Goal: Task Accomplishment & Management: Use online tool/utility

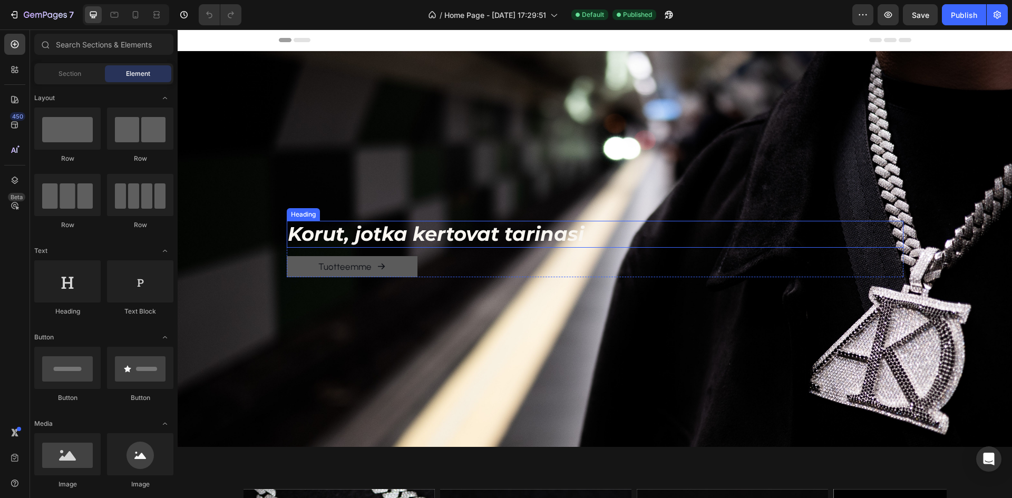
click at [525, 229] on span "Korut, jotka kertovat tarinasi" at bounding box center [436, 234] width 296 height 24
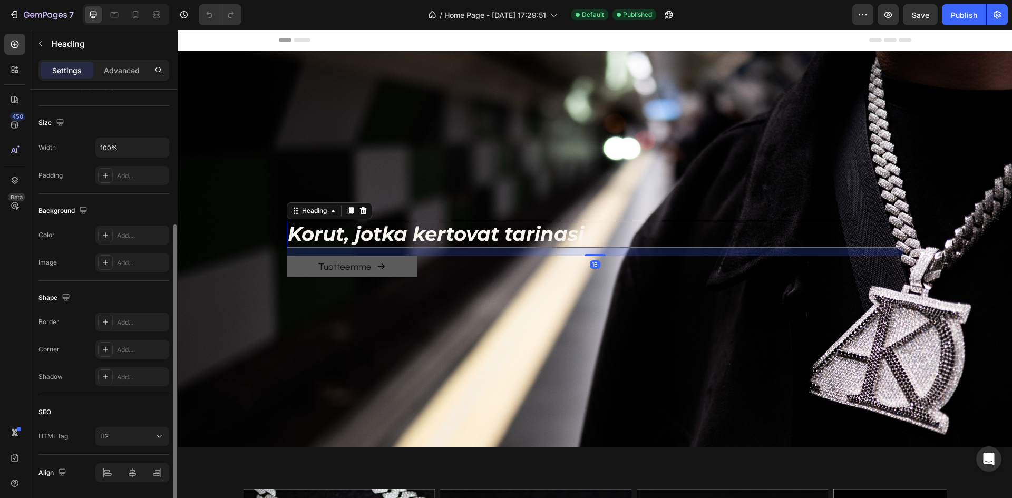
scroll to position [246, 0]
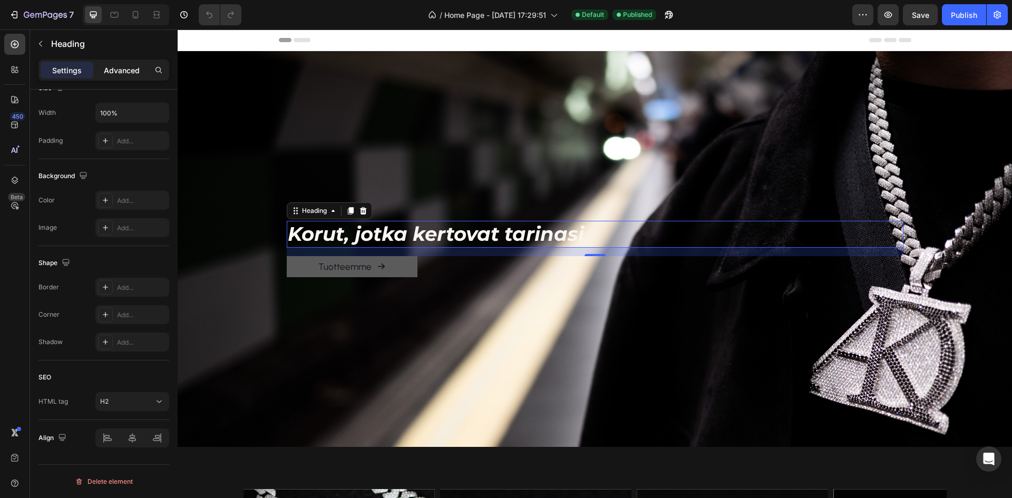
click at [135, 75] on p "Advanced" at bounding box center [122, 70] width 36 height 11
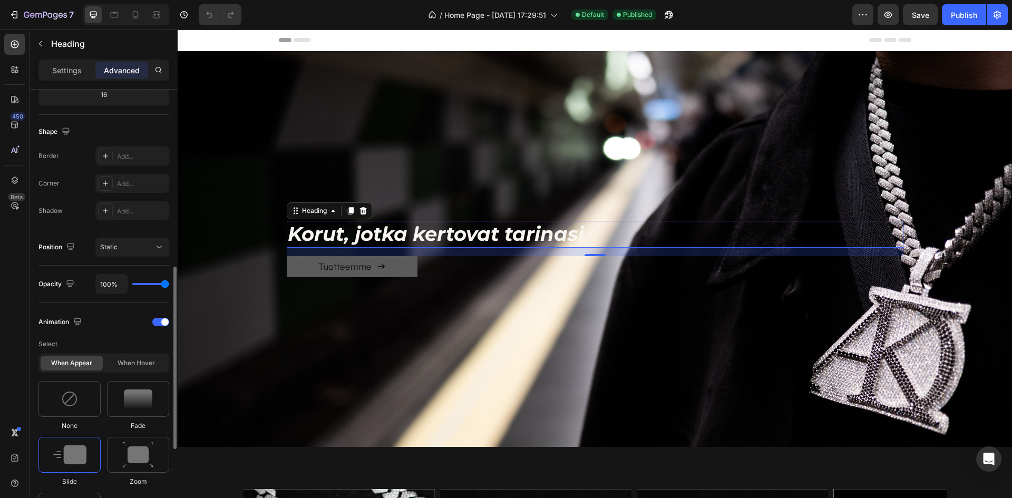
scroll to position [614, 0]
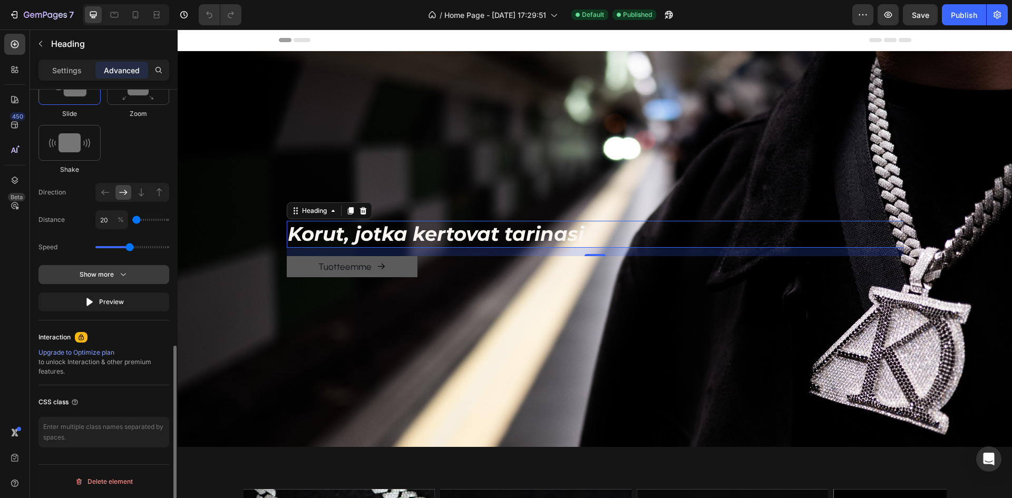
click at [98, 278] on div "Show more" at bounding box center [104, 274] width 49 height 11
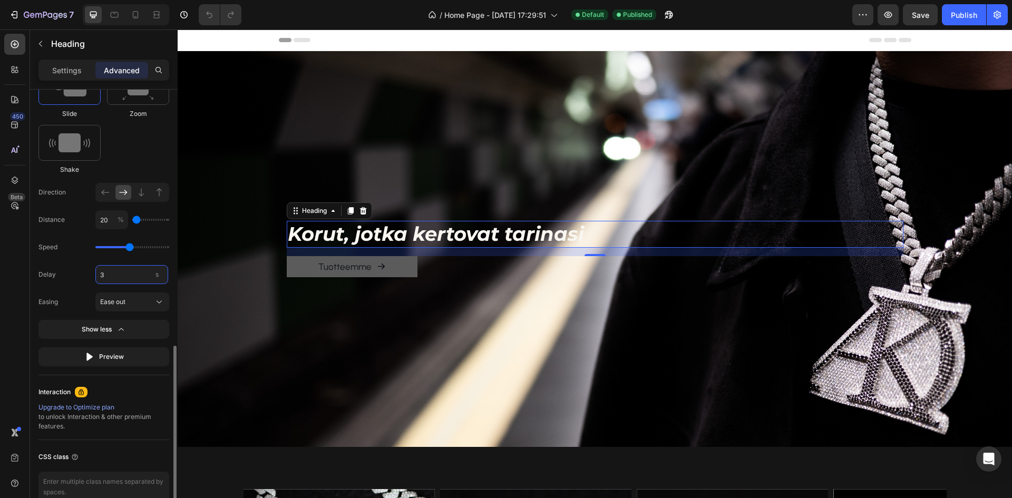
click at [122, 275] on input "3" at bounding box center [131, 274] width 73 height 19
click at [431, 266] on div "Tuotteemme Button" at bounding box center [595, 267] width 617 height 22
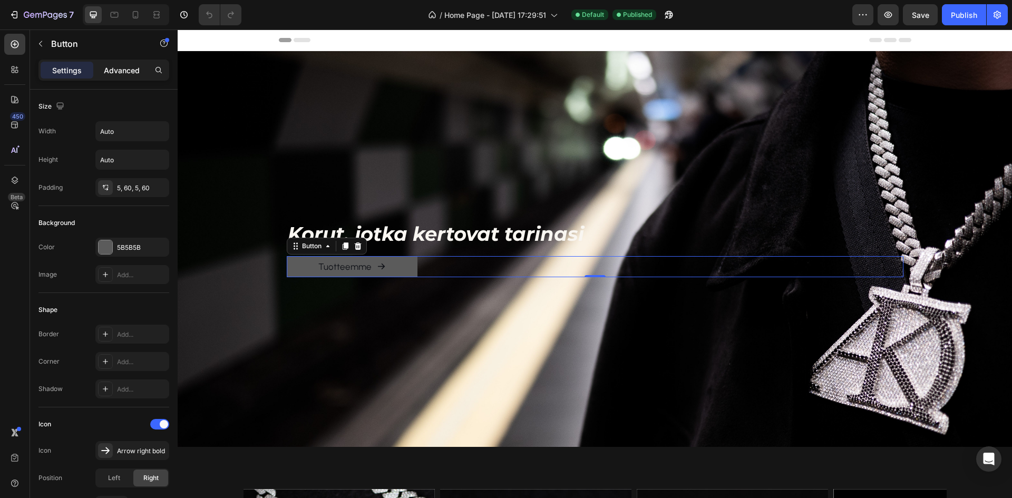
click at [118, 74] on p "Advanced" at bounding box center [122, 70] width 36 height 11
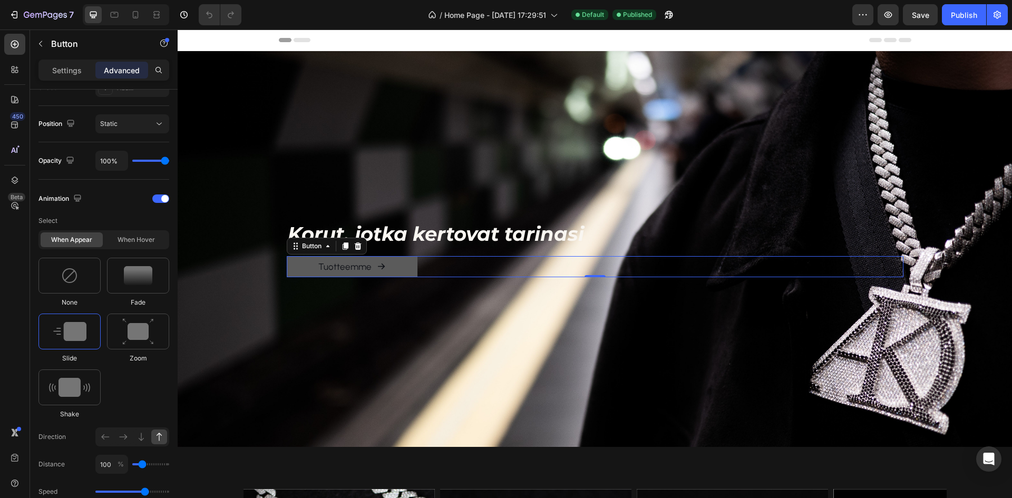
scroll to position [614, 0]
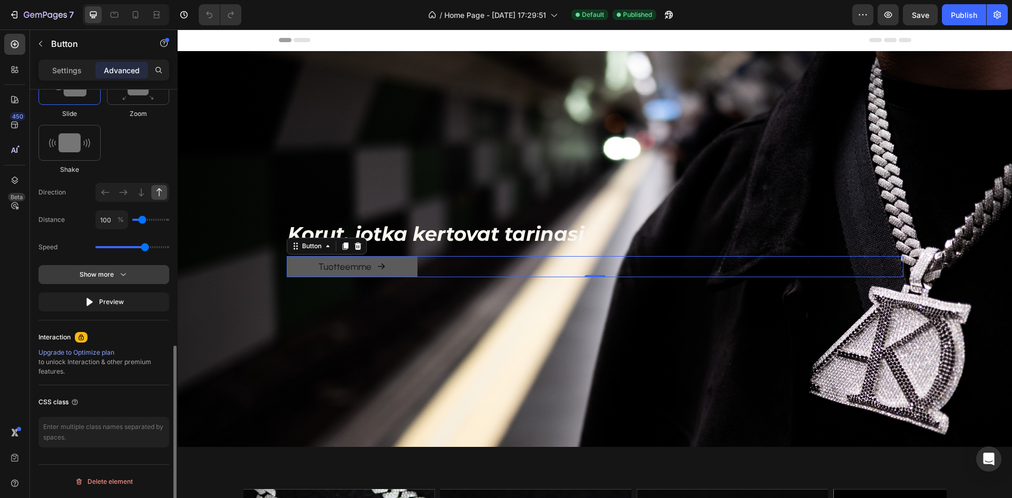
click at [118, 284] on div "Select When appear When hover None Fade Slide Zoom Shake Direction Distance 100…" at bounding box center [103, 139] width 131 height 345
click at [118, 283] on button "Show more" at bounding box center [103, 274] width 131 height 19
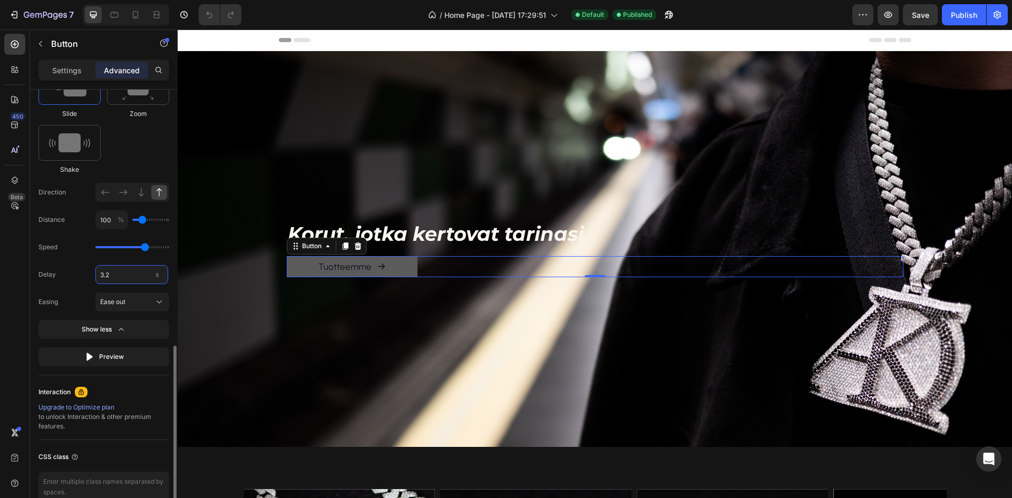
click at [131, 274] on input "3.2" at bounding box center [131, 274] width 73 height 19
type input "0"
type input "0.2"
click at [85, 263] on div "Select When appear When hover None Fade Slide Zoom Shake Direction Distance 100…" at bounding box center [103, 167] width 131 height 400
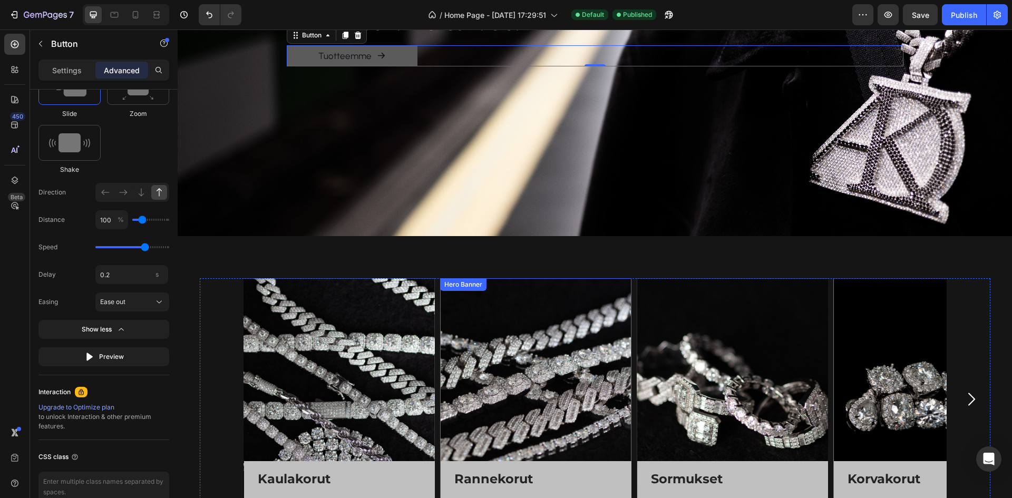
scroll to position [0, 0]
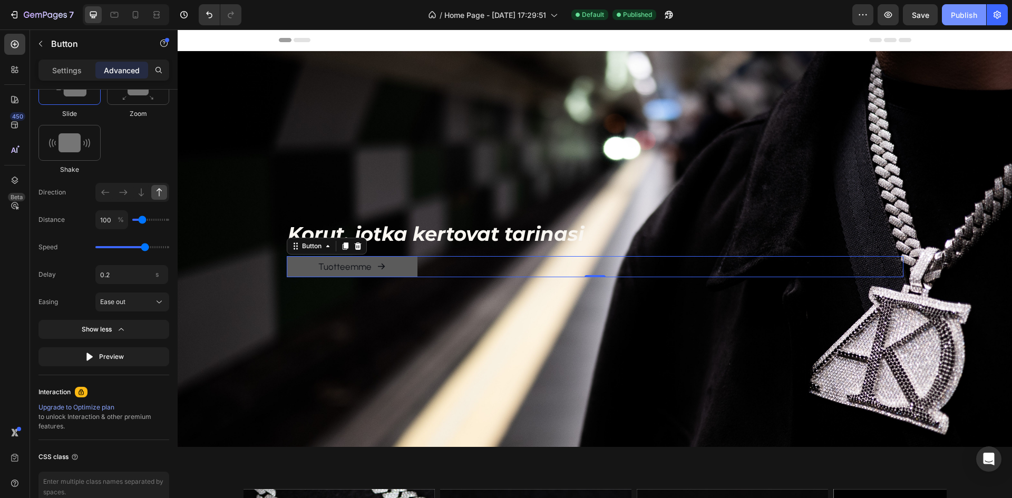
click at [963, 10] on div "Publish" at bounding box center [964, 14] width 26 height 11
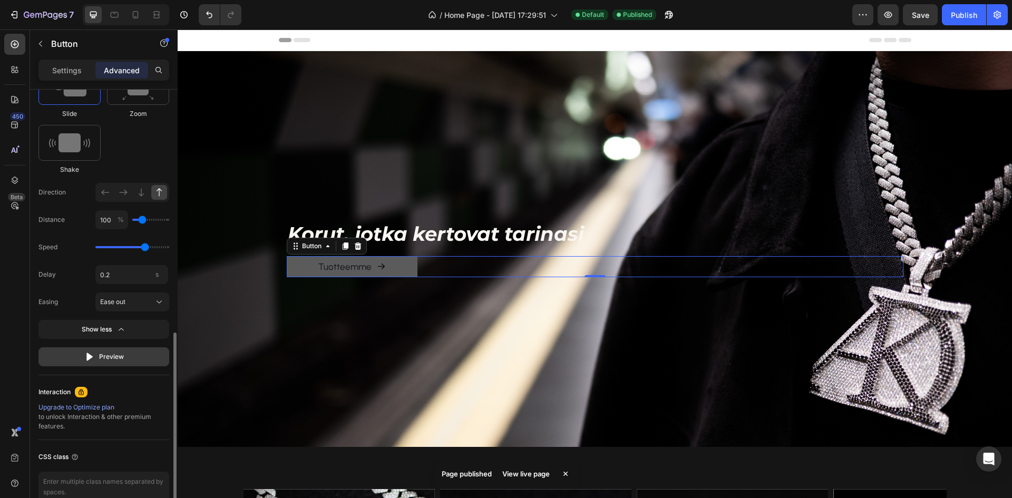
click at [95, 349] on button "Preview" at bounding box center [103, 356] width 131 height 19
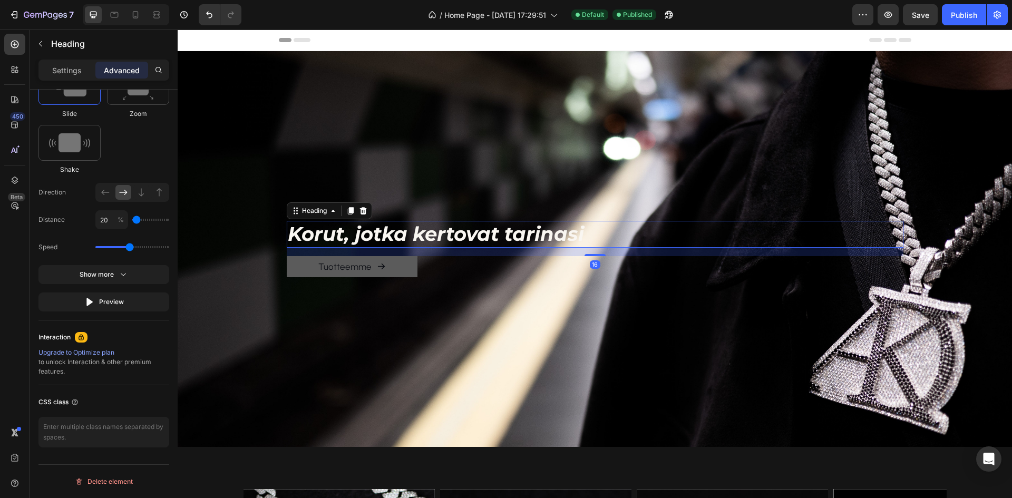
click at [417, 226] on span "Korut, jotka kertovat tarinasi" at bounding box center [436, 234] width 296 height 24
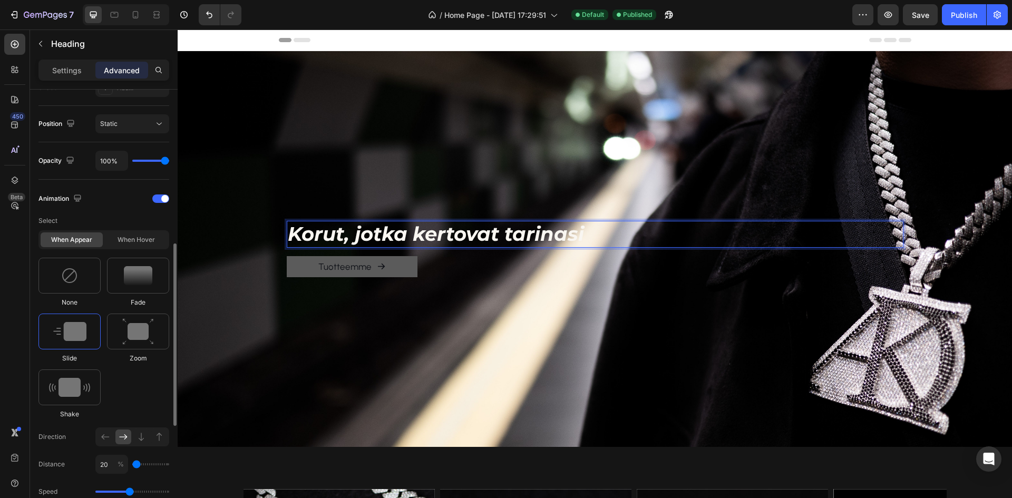
scroll to position [474, 0]
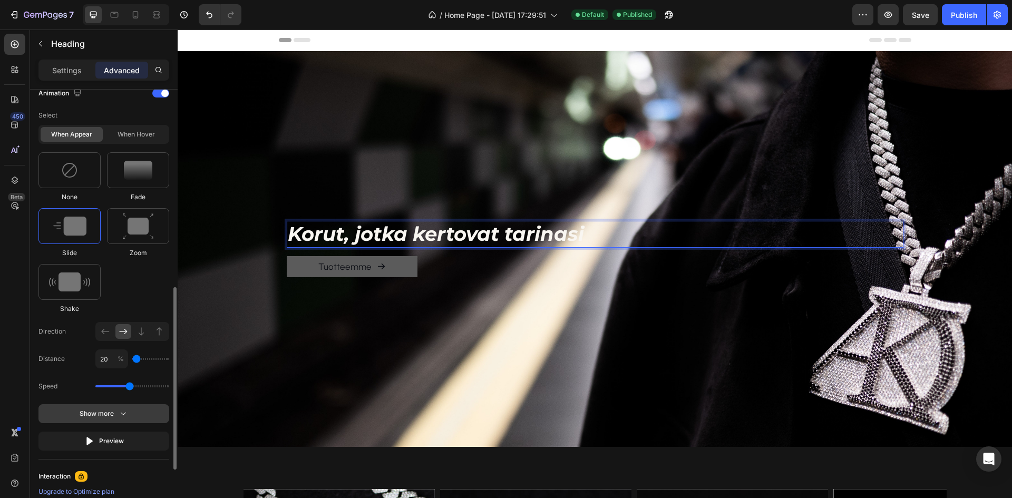
click at [124, 419] on icon "button" at bounding box center [123, 414] width 11 height 11
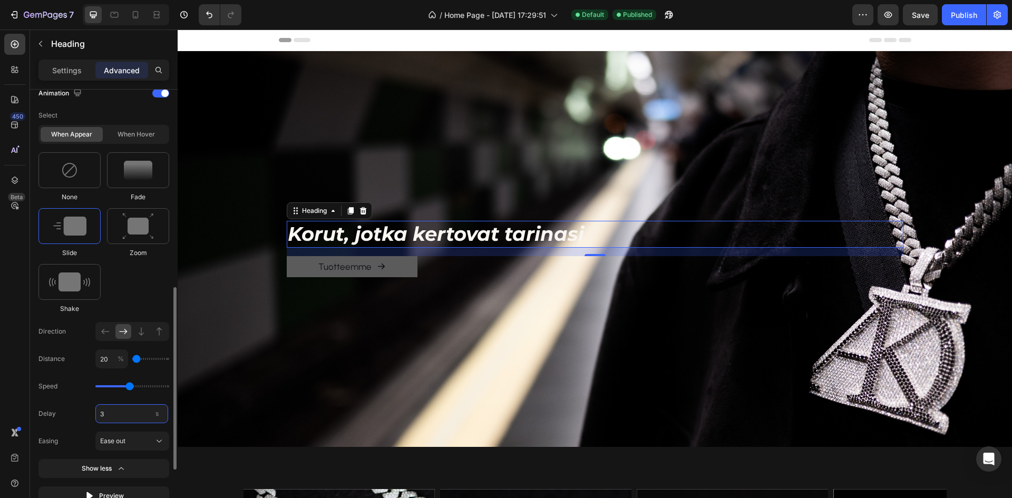
click at [137, 420] on input "3" at bounding box center [131, 413] width 73 height 19
type input "0"
type input "0.1"
click at [977, 20] on div "Publish" at bounding box center [964, 14] width 26 height 11
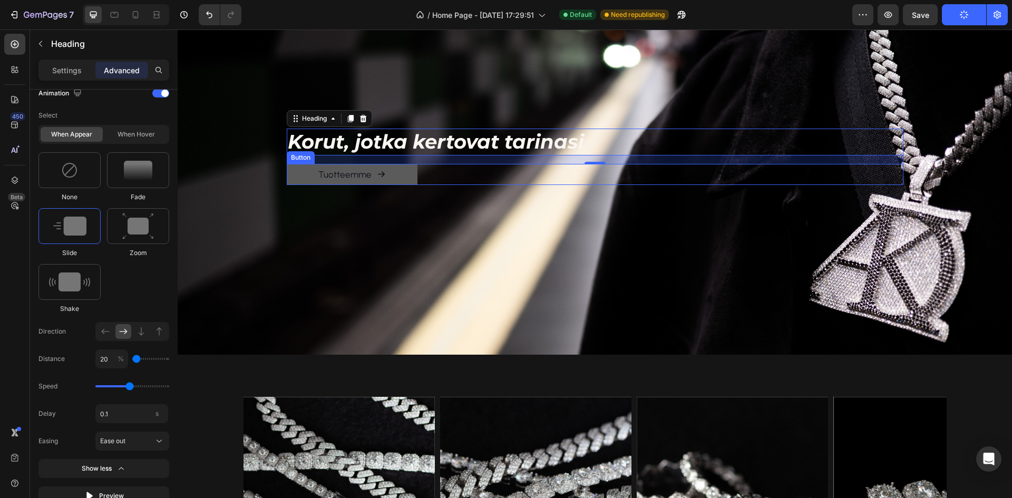
scroll to position [53, 0]
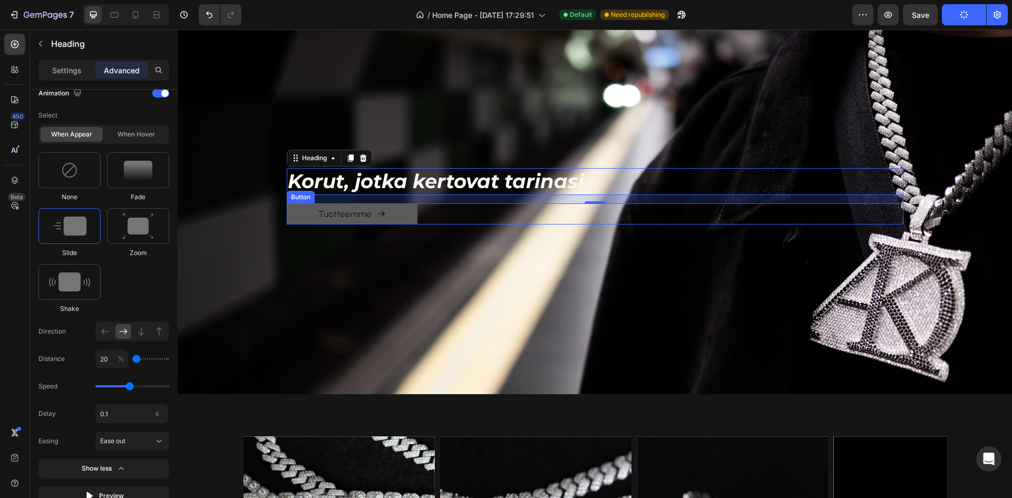
click at [457, 210] on div "Tuotteemme Button" at bounding box center [595, 215] width 617 height 22
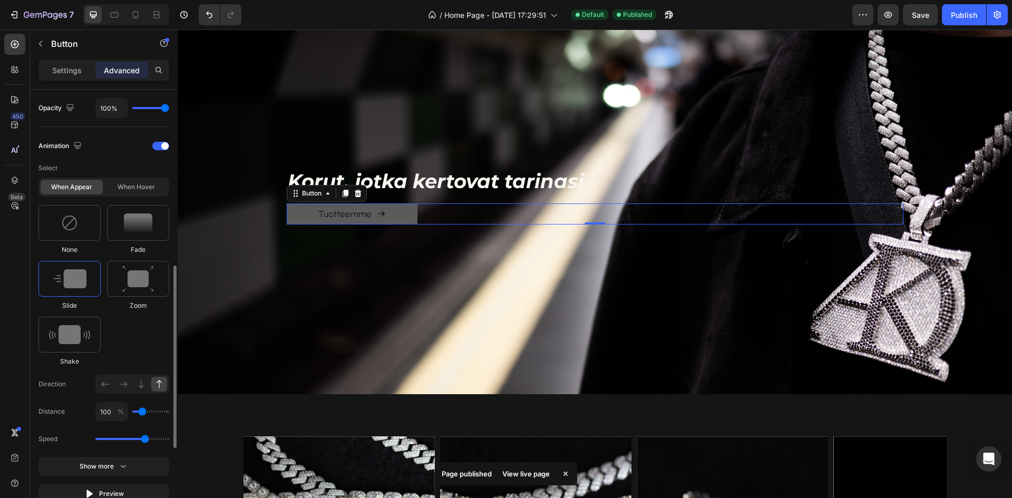
scroll to position [580, 0]
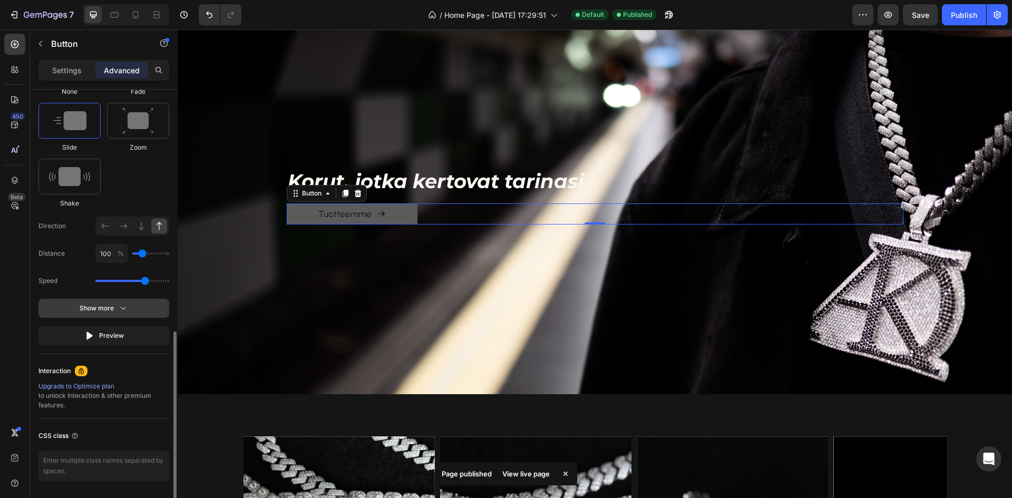
click at [113, 316] on button "Show more" at bounding box center [103, 308] width 131 height 19
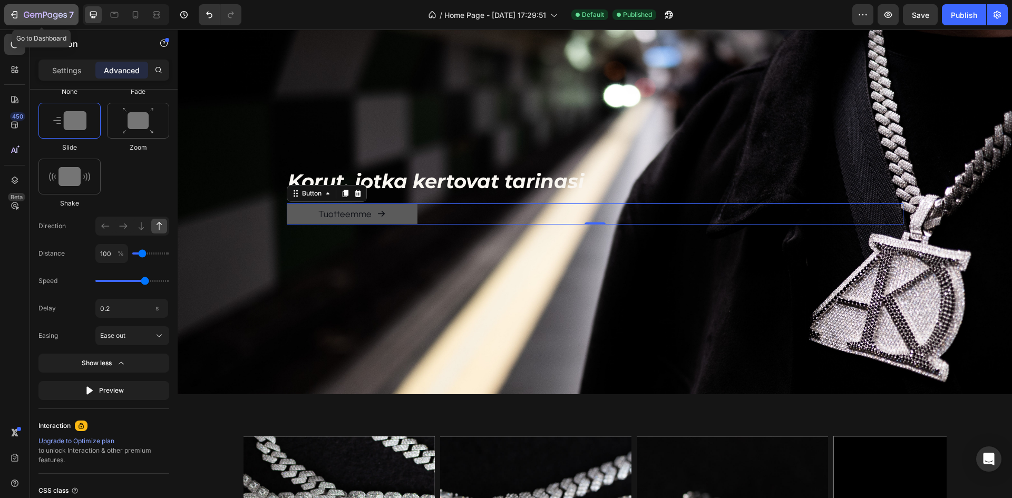
click at [25, 14] on icon "button" at bounding box center [45, 15] width 43 height 9
